Goal: Task Accomplishment & Management: Complete application form

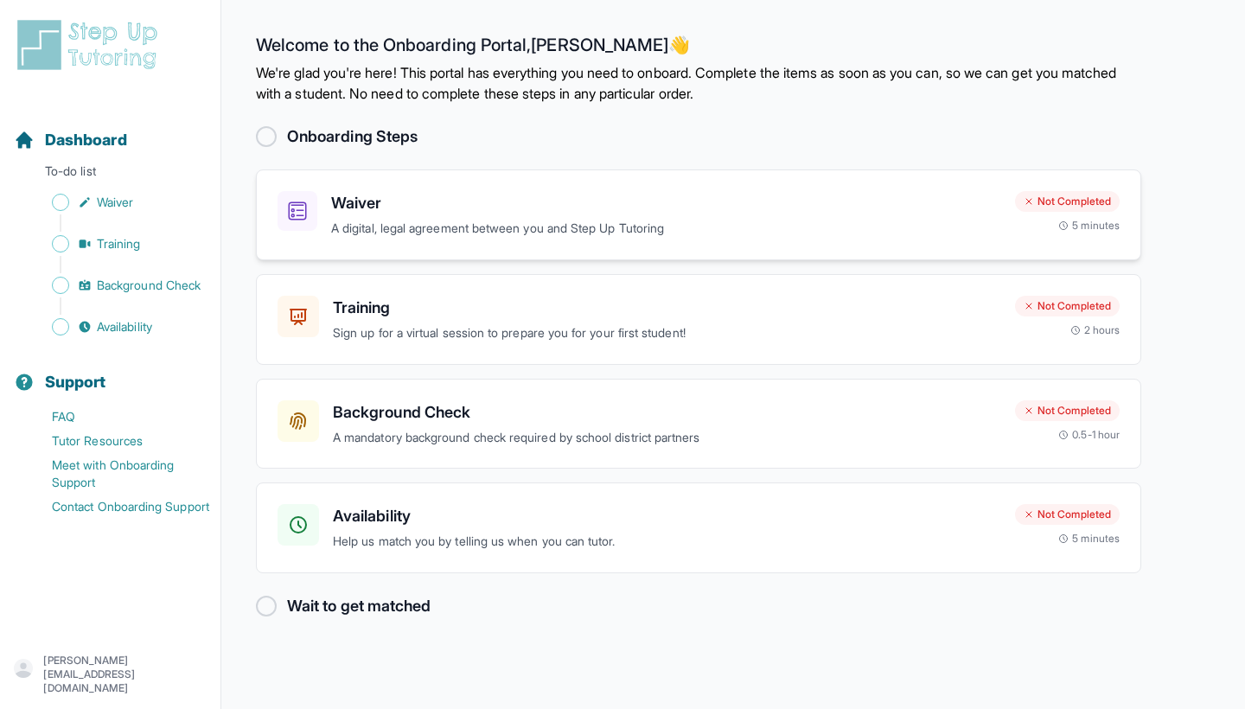
click at [292, 202] on icon at bounding box center [298, 211] width 18 height 18
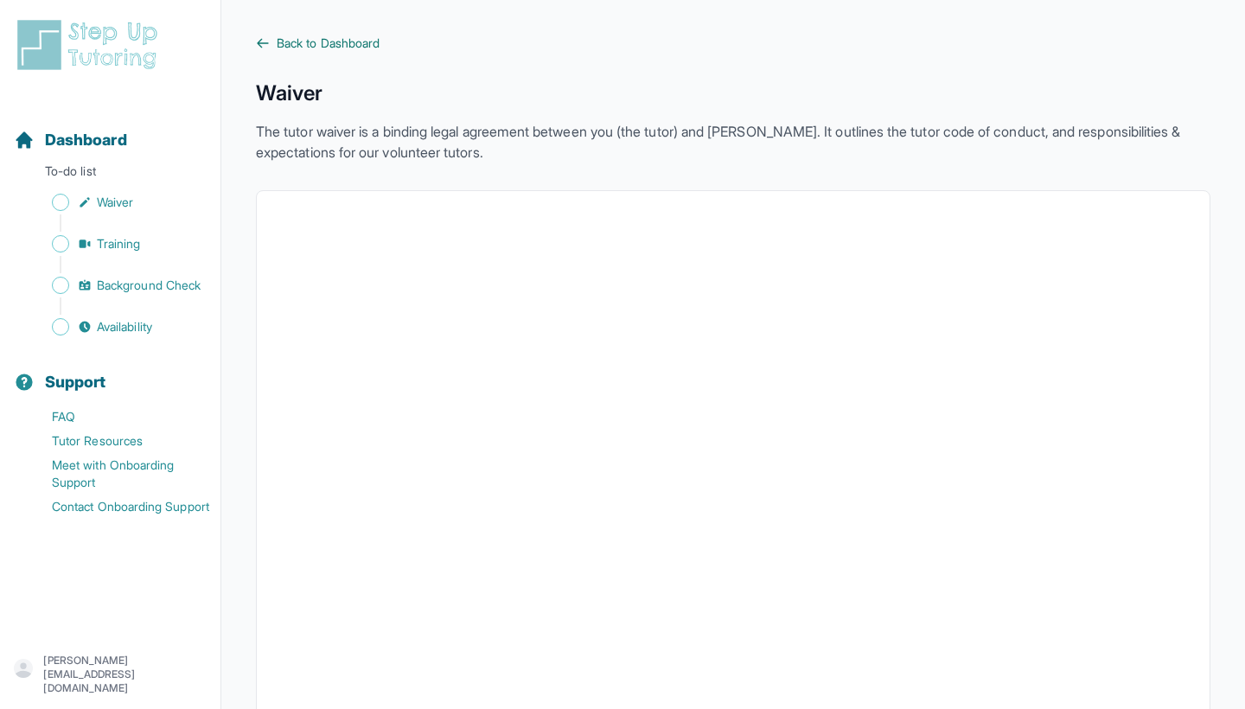
click at [282, 43] on span "Back to Dashboard" at bounding box center [328, 43] width 103 height 17
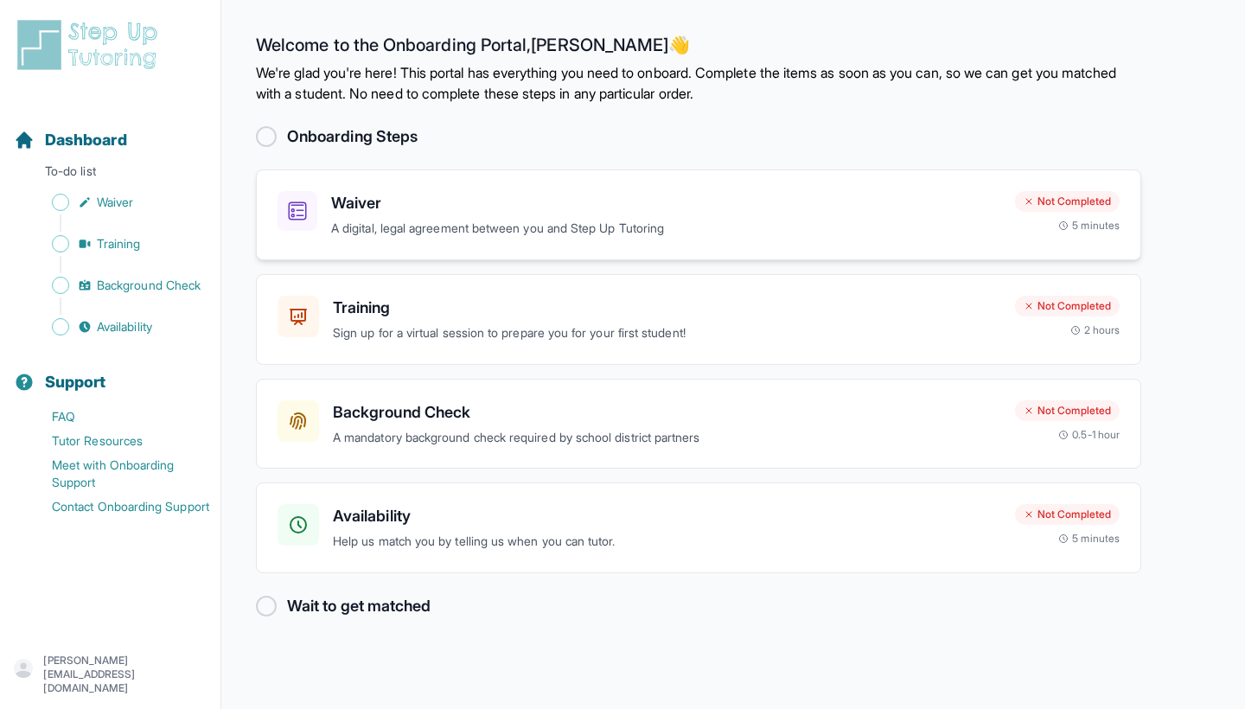
click at [381, 227] on p "A digital, legal agreement between you and Step Up Tutoring" at bounding box center [666, 229] width 670 height 20
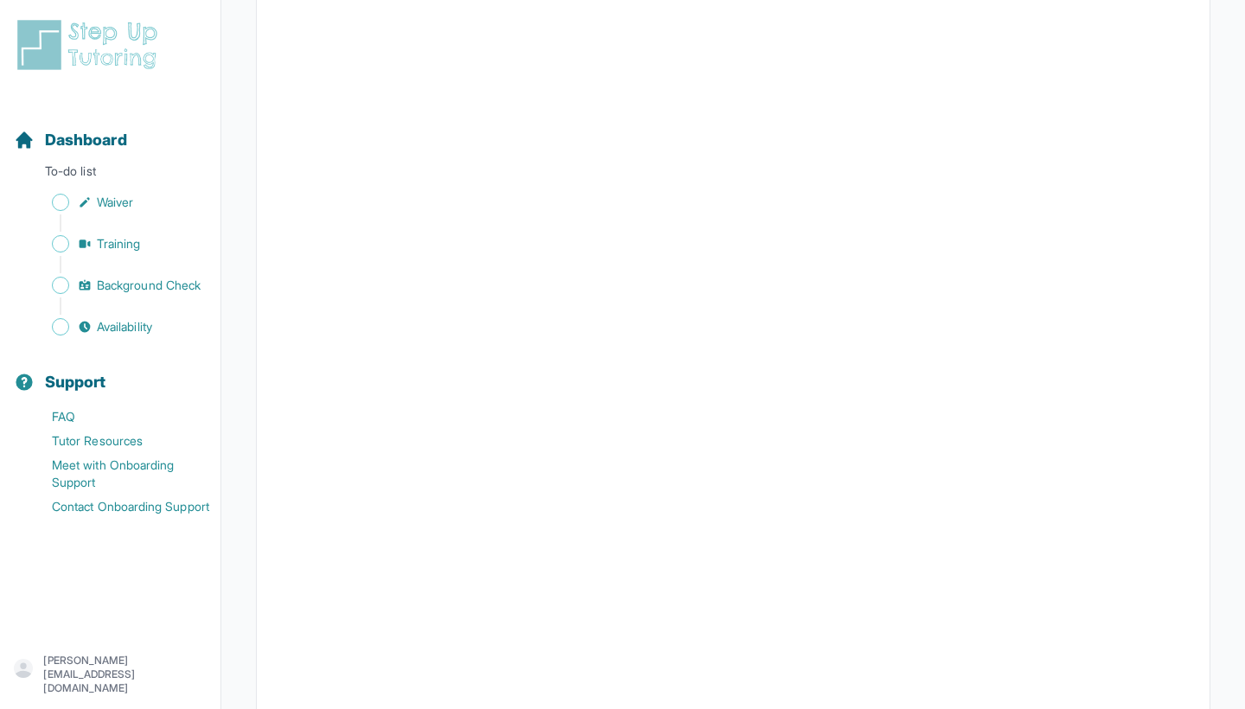
scroll to position [2148, 0]
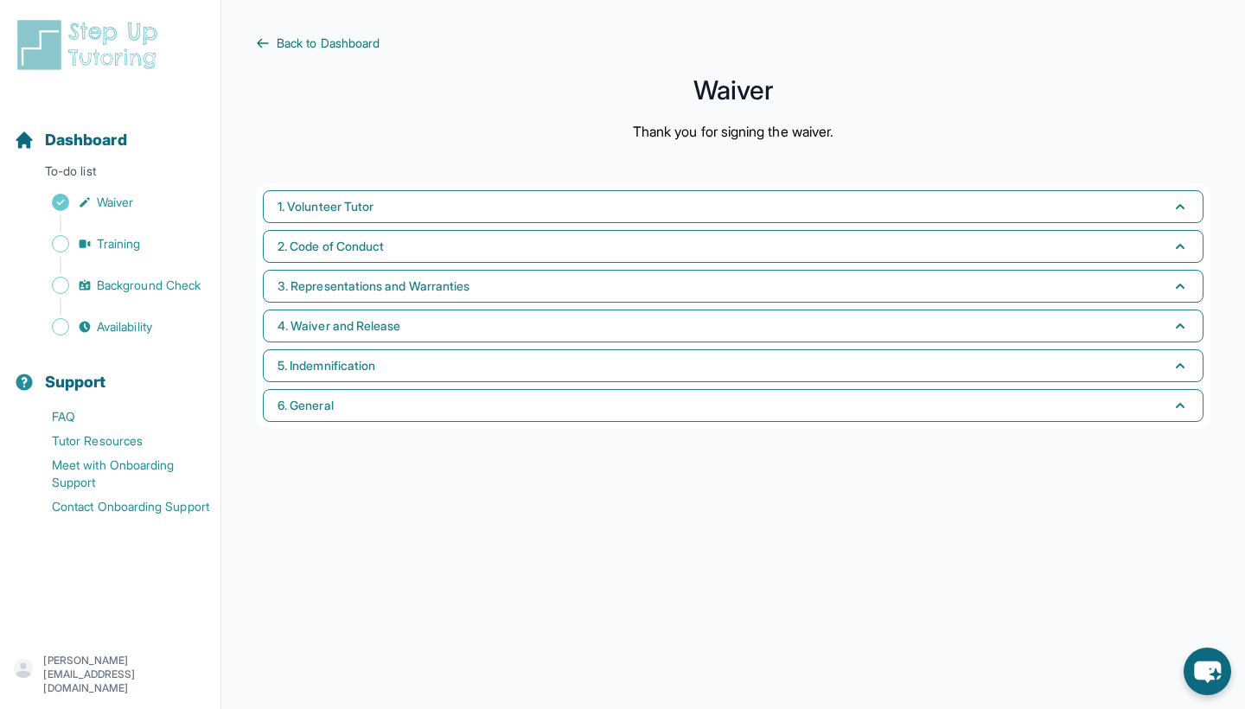
click at [278, 35] on span "Back to Dashboard" at bounding box center [328, 43] width 103 height 17
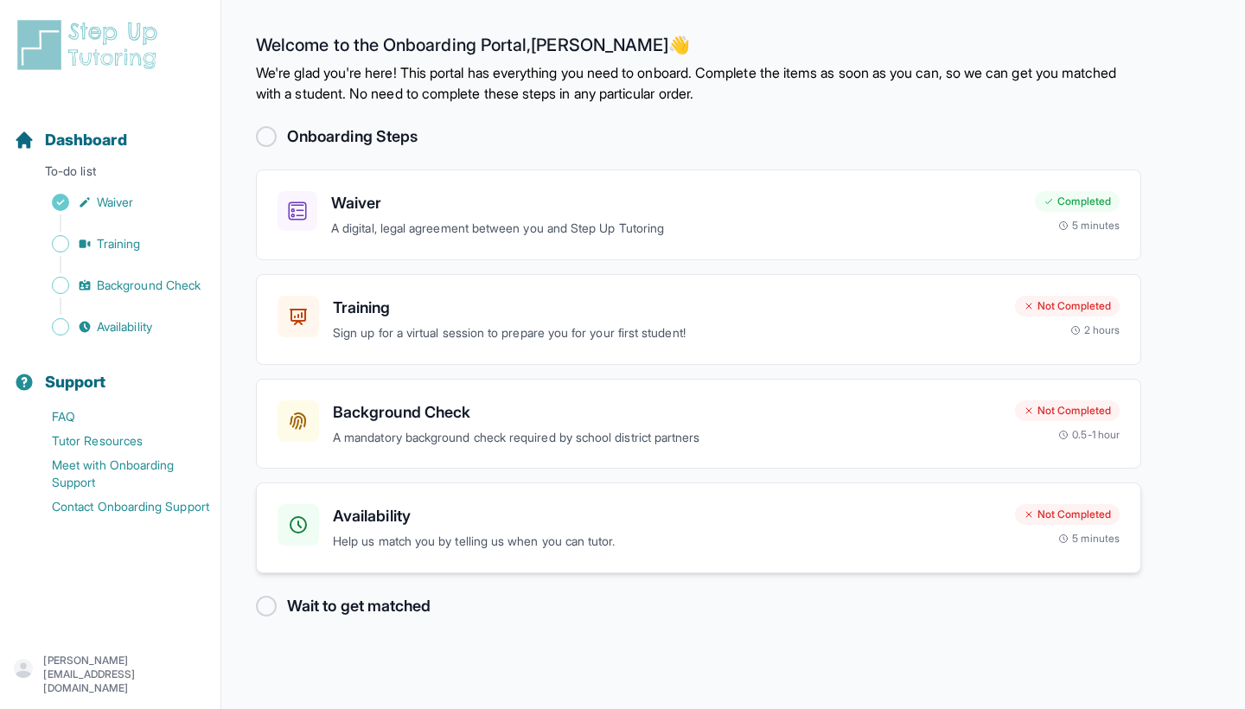
click at [388, 517] on h3 "Availability" at bounding box center [667, 516] width 668 height 24
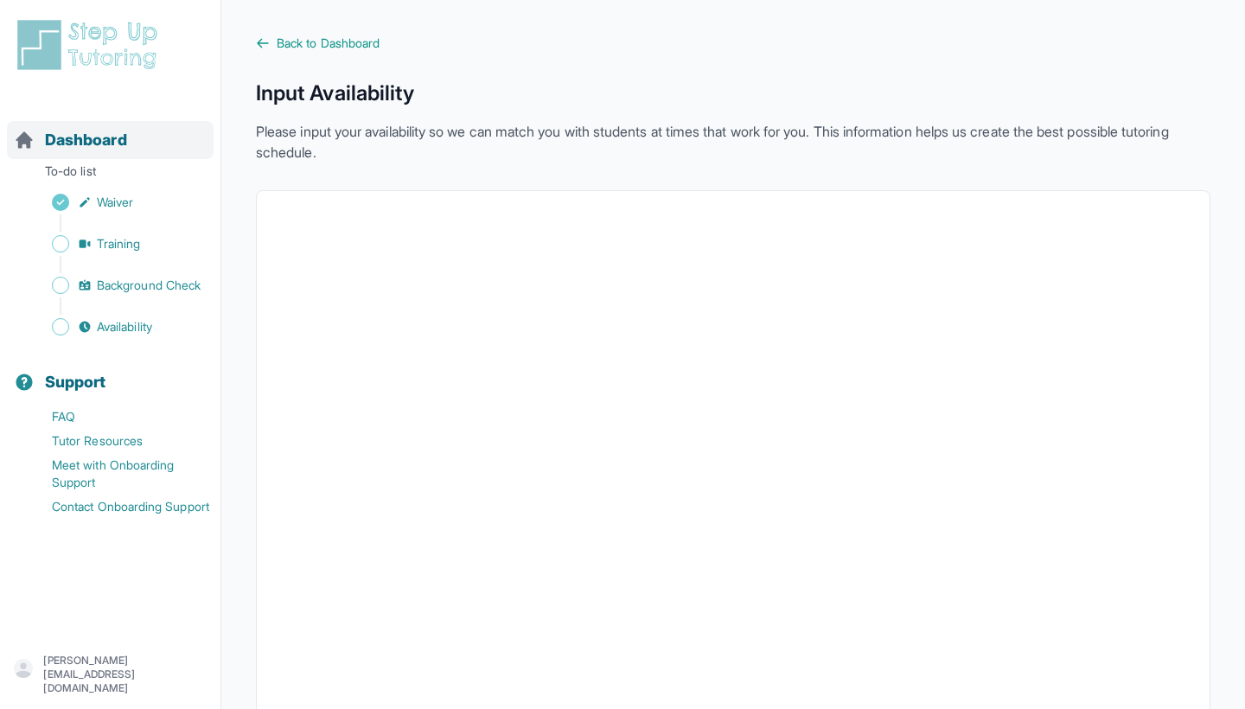
click at [72, 131] on span "Dashboard" at bounding box center [86, 140] width 82 height 24
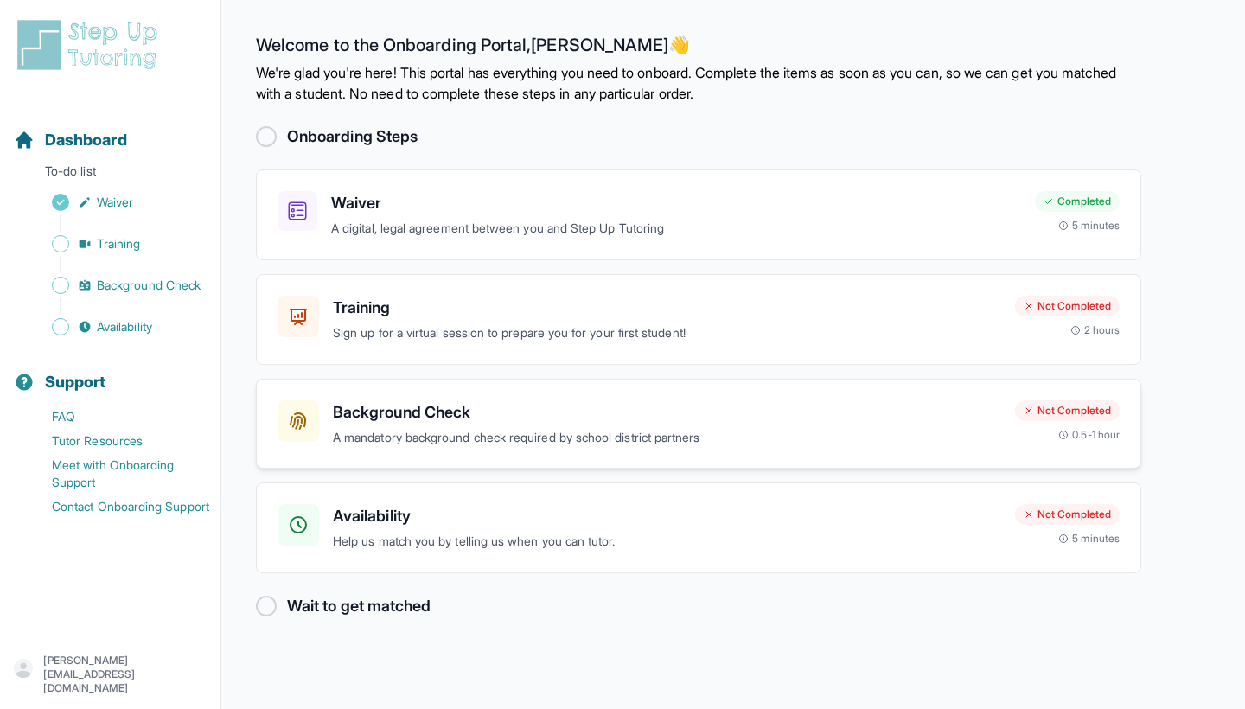
click at [406, 429] on p "A mandatory background check required by school district partners" at bounding box center [667, 438] width 668 height 20
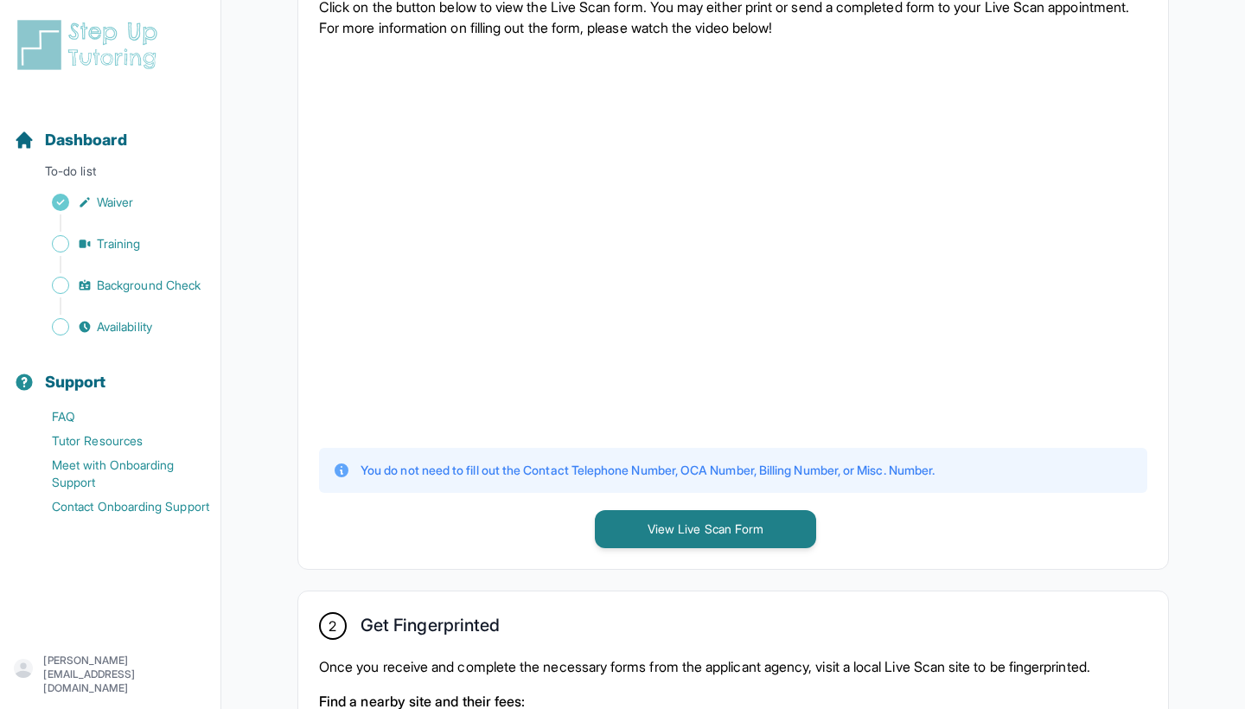
scroll to position [643, 0]
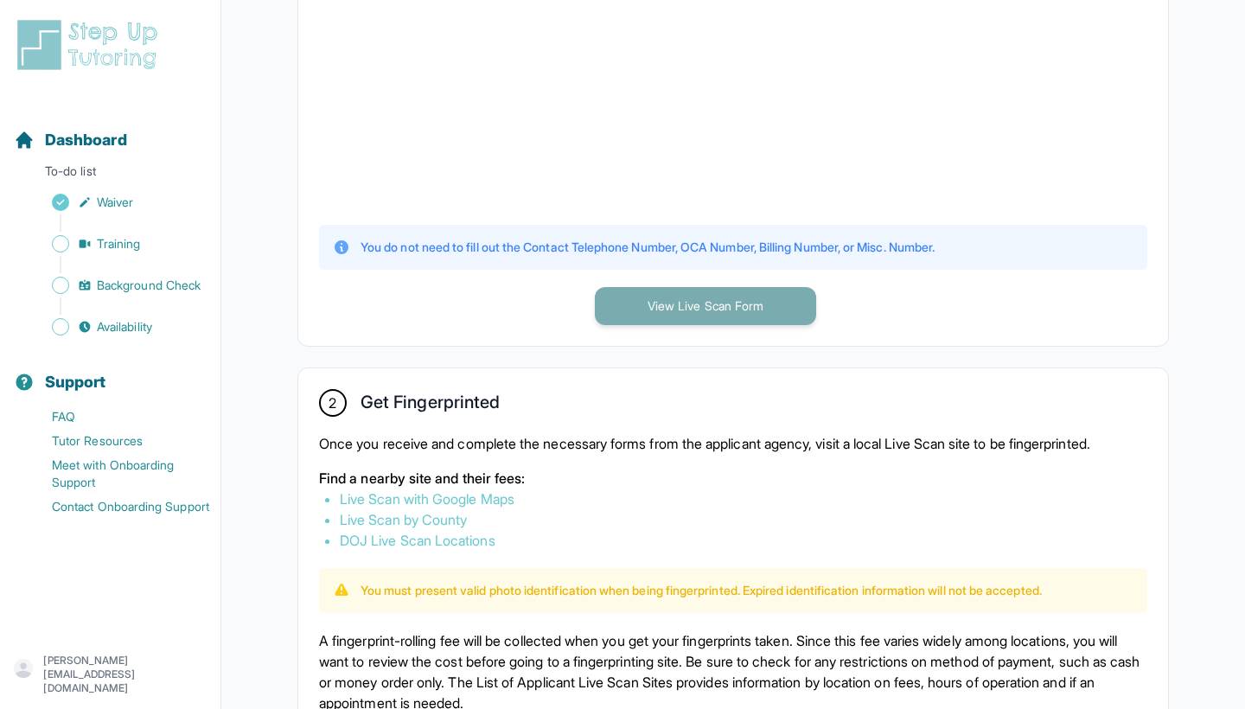
click at [641, 303] on button "View Live Scan Form" at bounding box center [705, 306] width 221 height 38
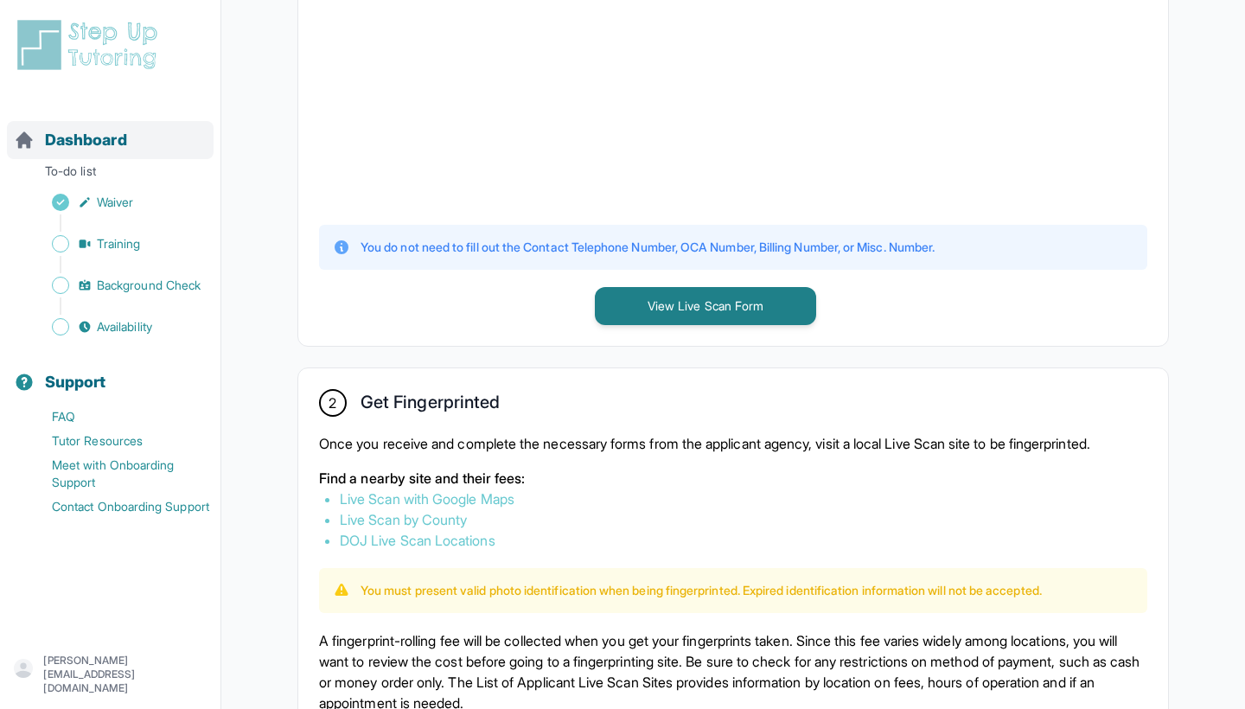
click at [108, 144] on span "Dashboard" at bounding box center [86, 140] width 82 height 24
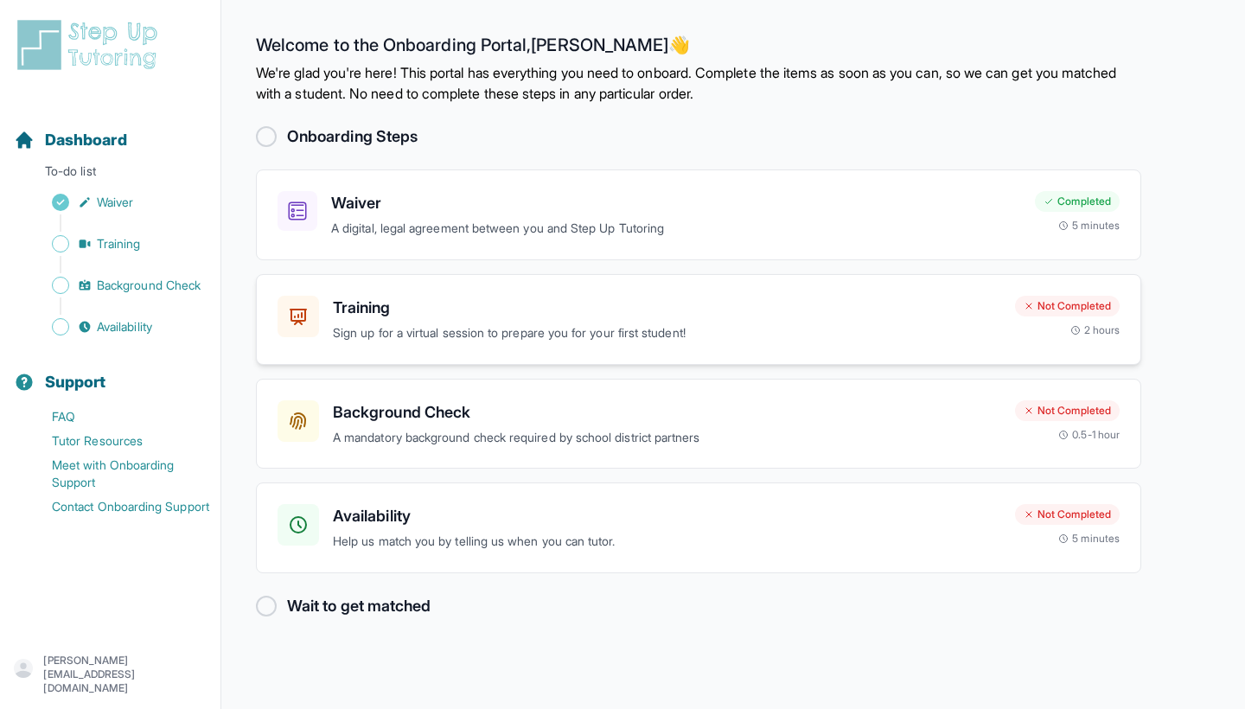
click at [451, 323] on p "Sign up for a virtual session to prepare you for your first student!" at bounding box center [667, 333] width 668 height 20
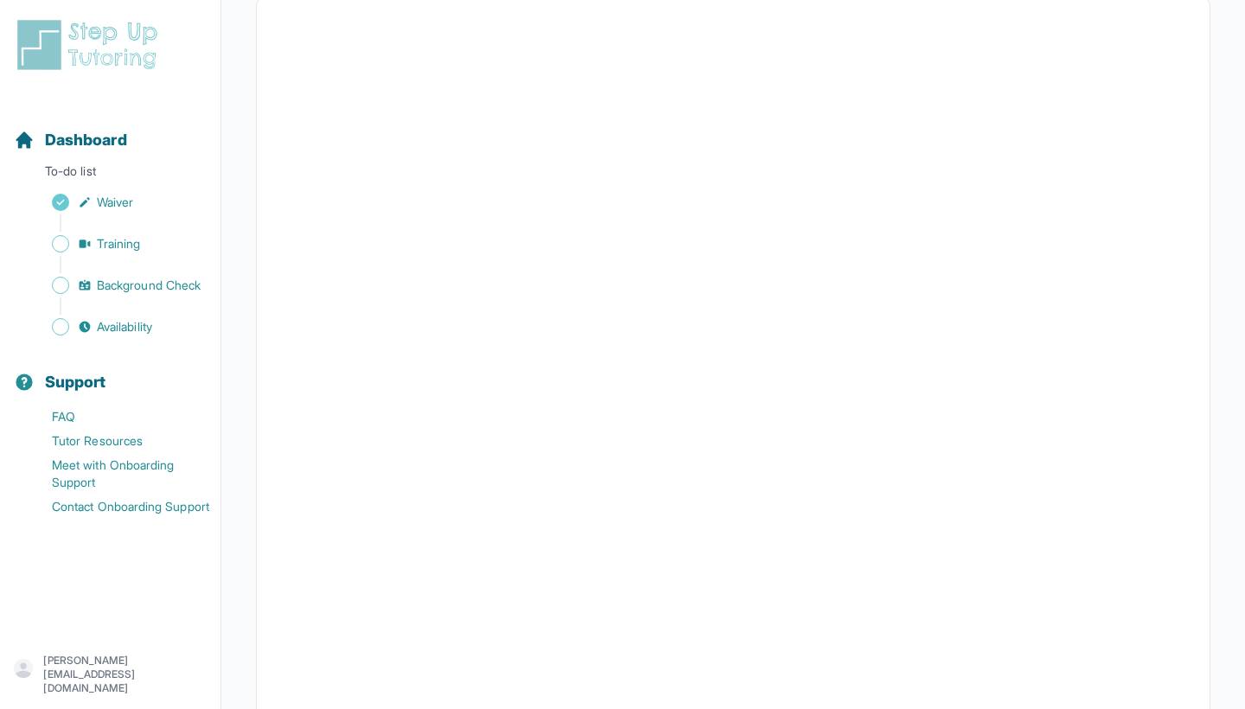
scroll to position [331, 0]
click at [120, 145] on span "Dashboard" at bounding box center [86, 140] width 82 height 24
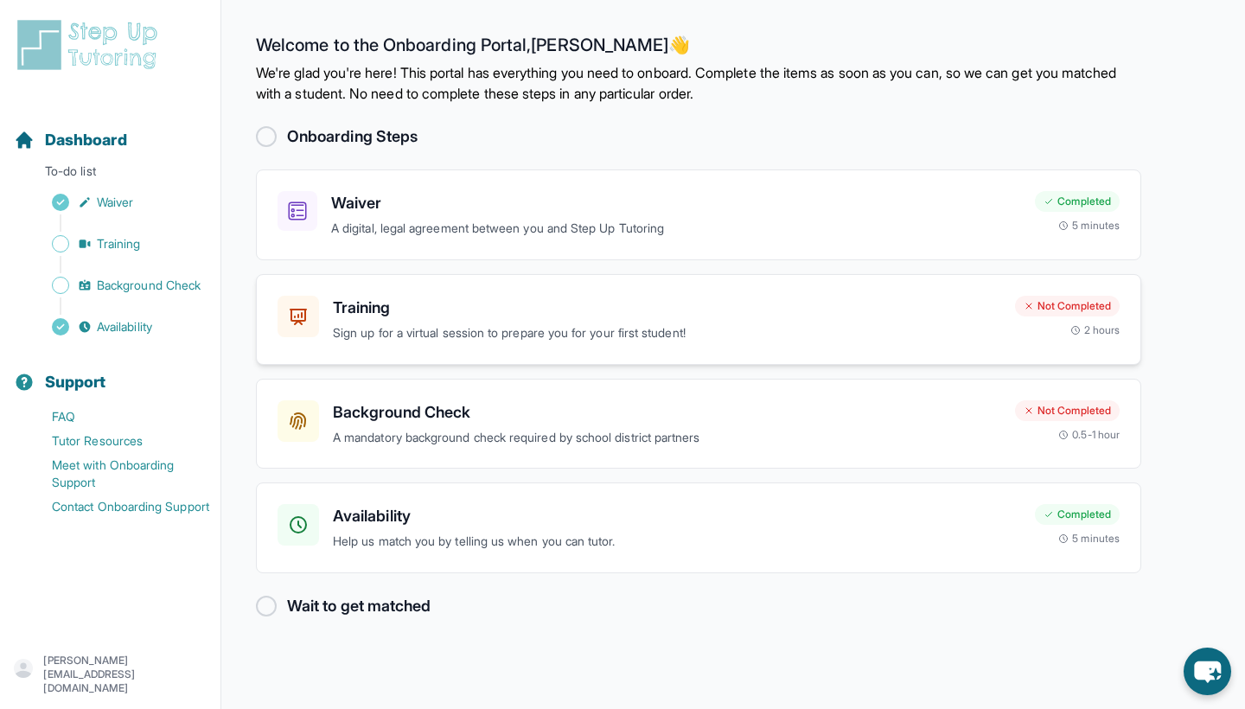
click at [630, 309] on h3 "Training" at bounding box center [667, 308] width 668 height 24
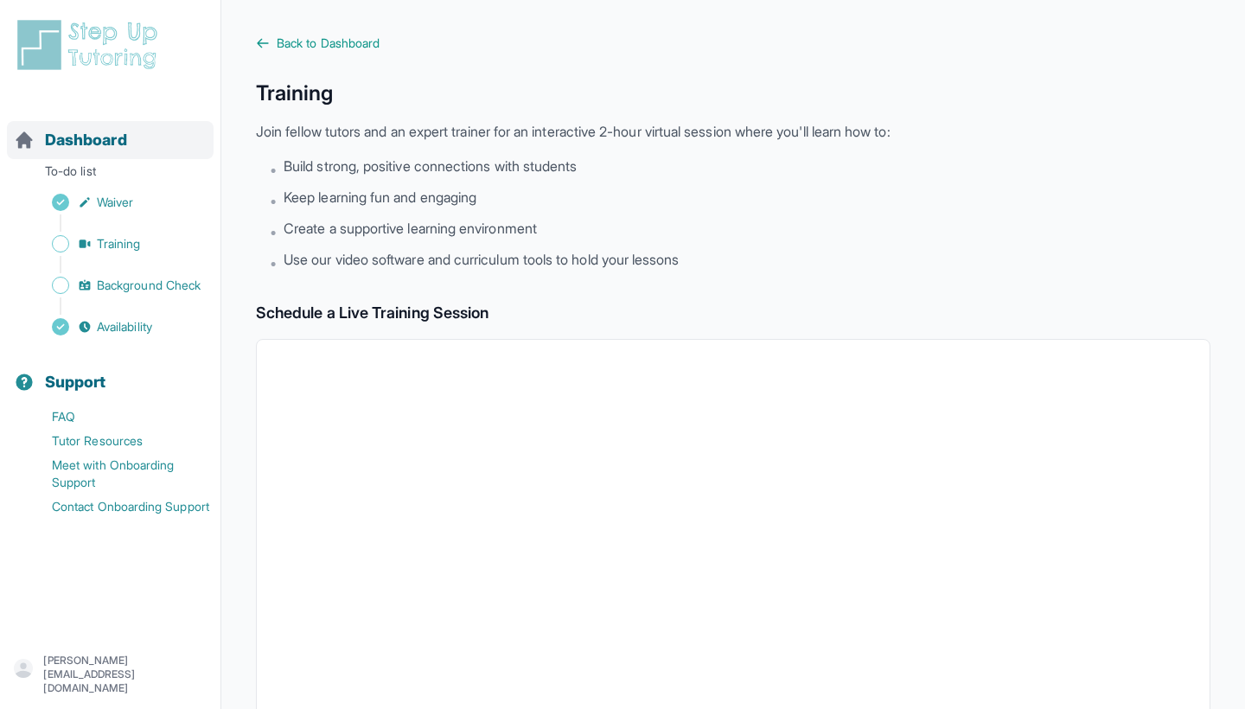
click at [125, 138] on span "Dashboard" at bounding box center [86, 140] width 82 height 24
